Goal: Transaction & Acquisition: Purchase product/service

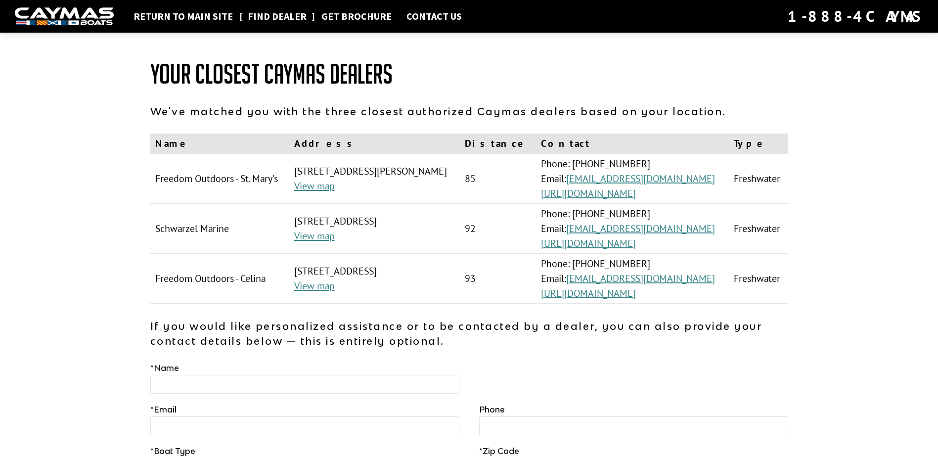
click at [278, 18] on link "Find Dealer" at bounding box center [277, 16] width 69 height 13
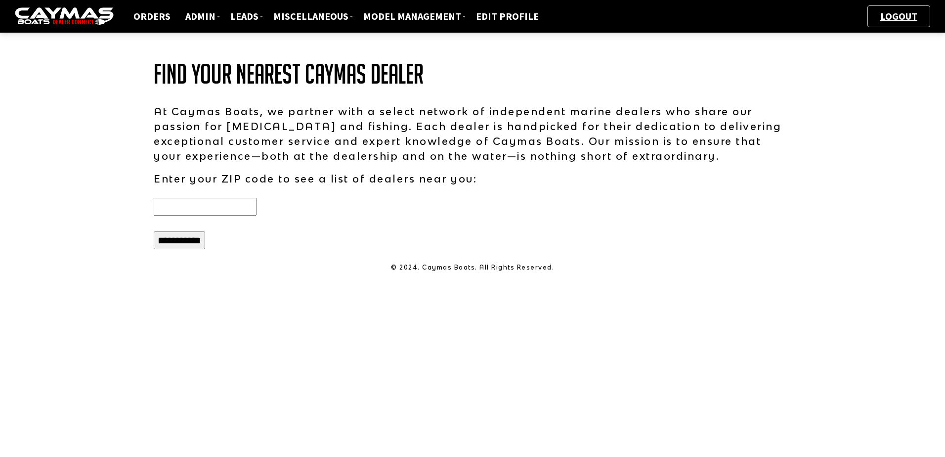
click at [186, 207] on input "text" at bounding box center [205, 207] width 103 height 18
click at [114, 207] on div "Orders ADMIN Dealers Sale Reps Administrators Leads Boat Builder Leads Other Le…" at bounding box center [472, 228] width 945 height 457
click at [159, 206] on input "text" at bounding box center [205, 207] width 103 height 18
click at [67, 14] on img at bounding box center [64, 16] width 99 height 18
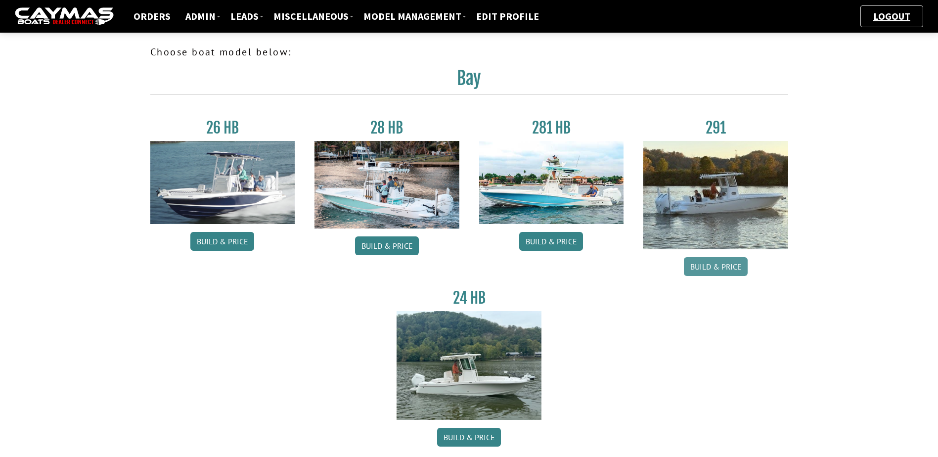
click at [718, 269] on link "Build & Price" at bounding box center [716, 266] width 64 height 19
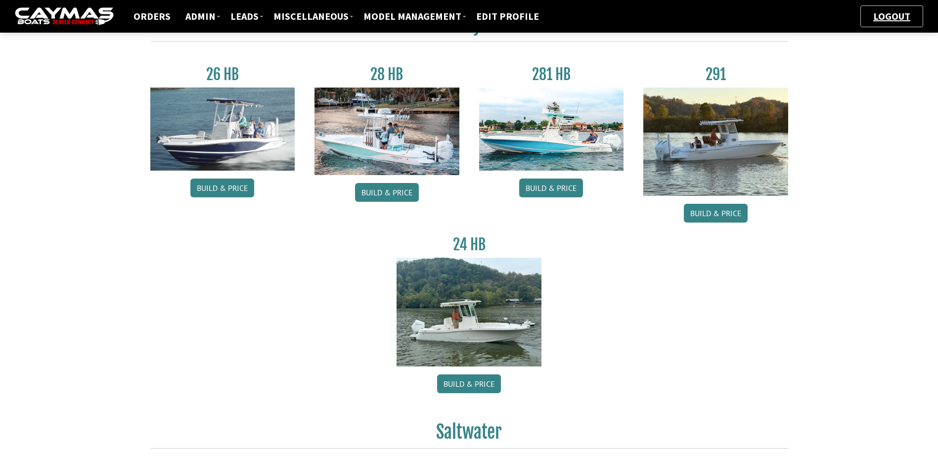
scroll to position [49, 0]
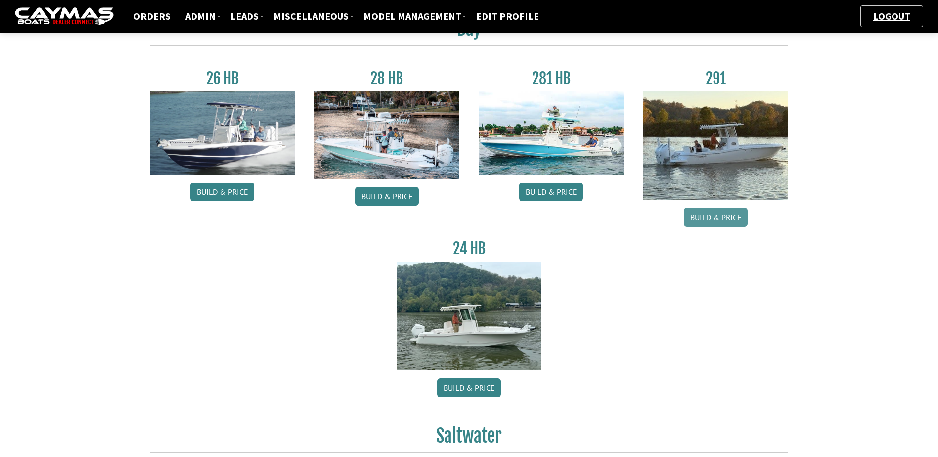
click at [723, 217] on link "Build & Price" at bounding box center [716, 217] width 64 height 19
